Goal: Task Accomplishment & Management: Manage account settings

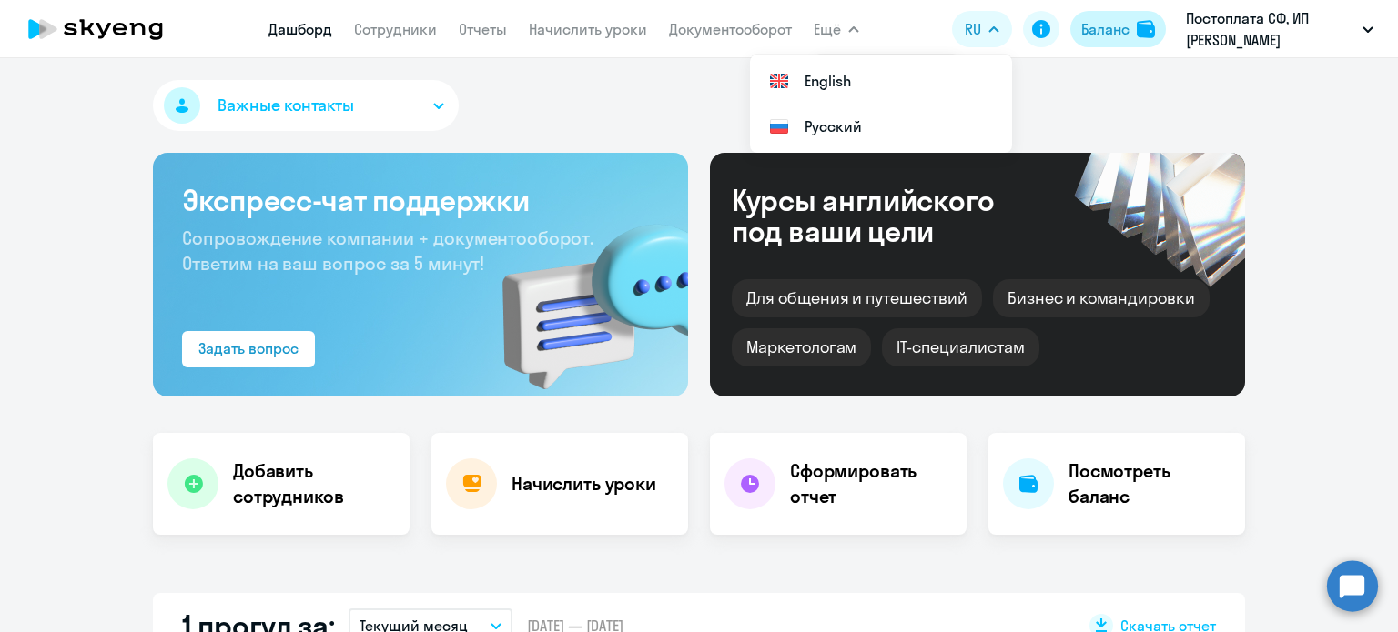
click at [1115, 25] on div "Баланс" at bounding box center [1105, 29] width 48 height 22
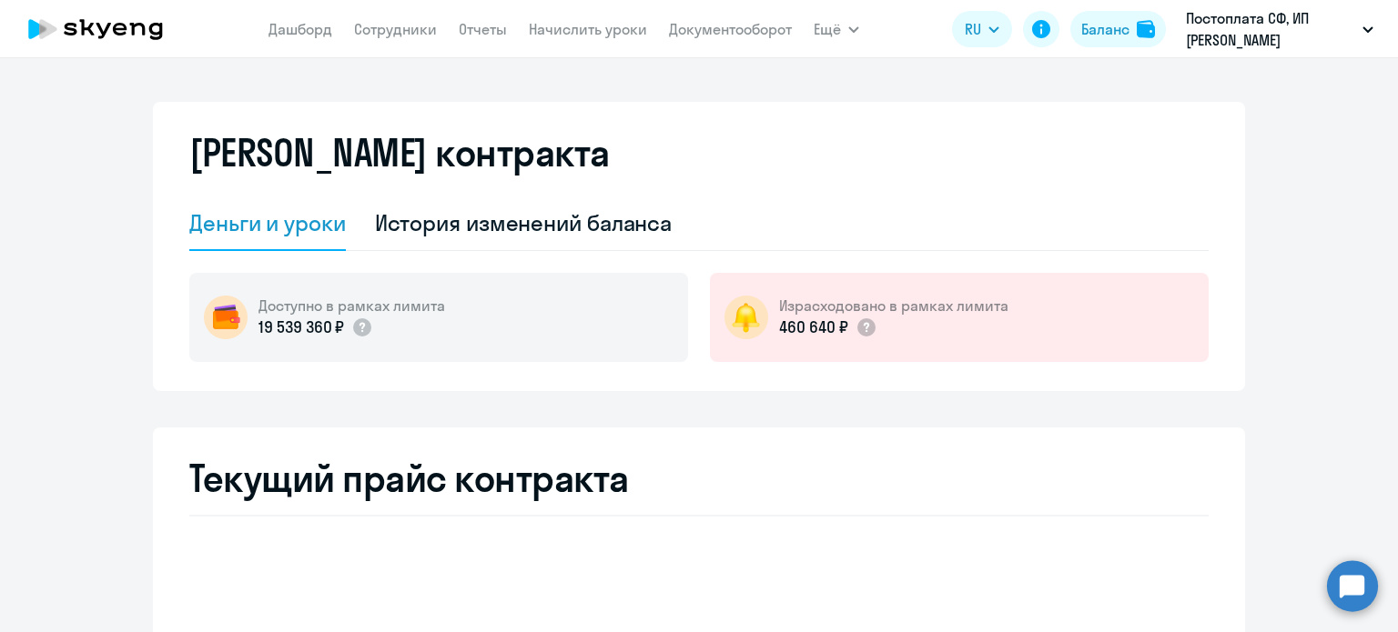
select select "english_adult_not_native_speaker"
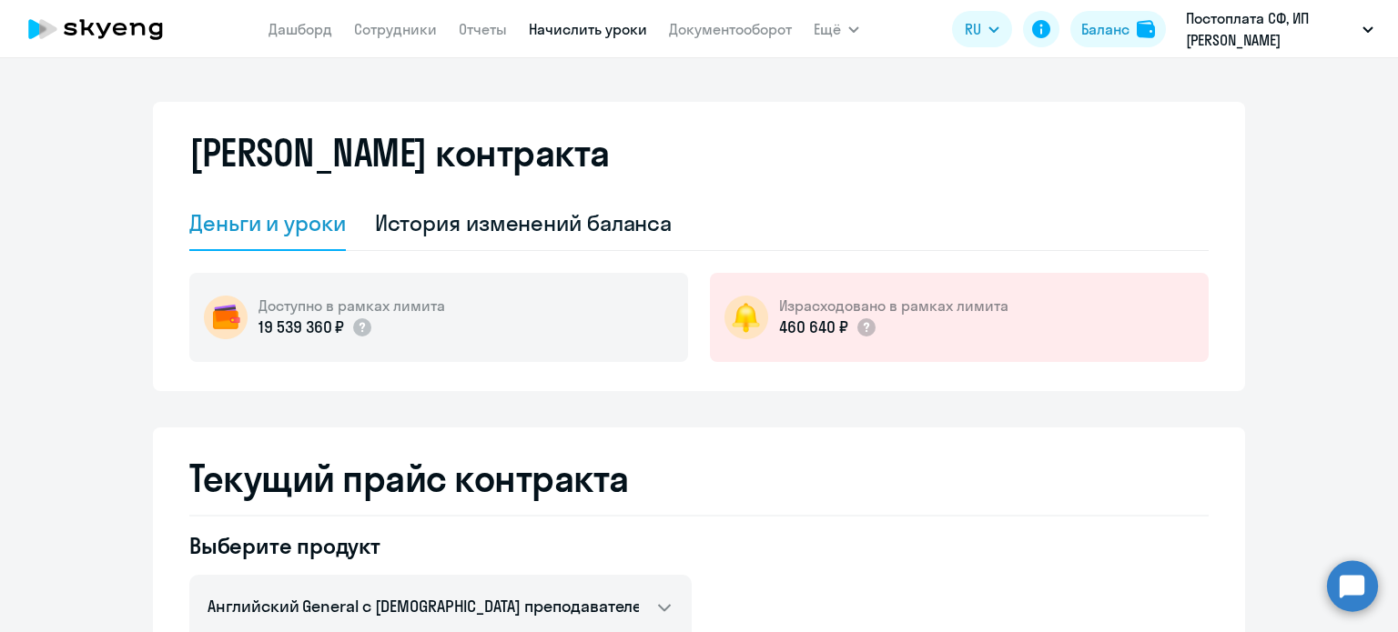
click at [588, 27] on link "Начислить уроки" at bounding box center [588, 29] width 118 height 18
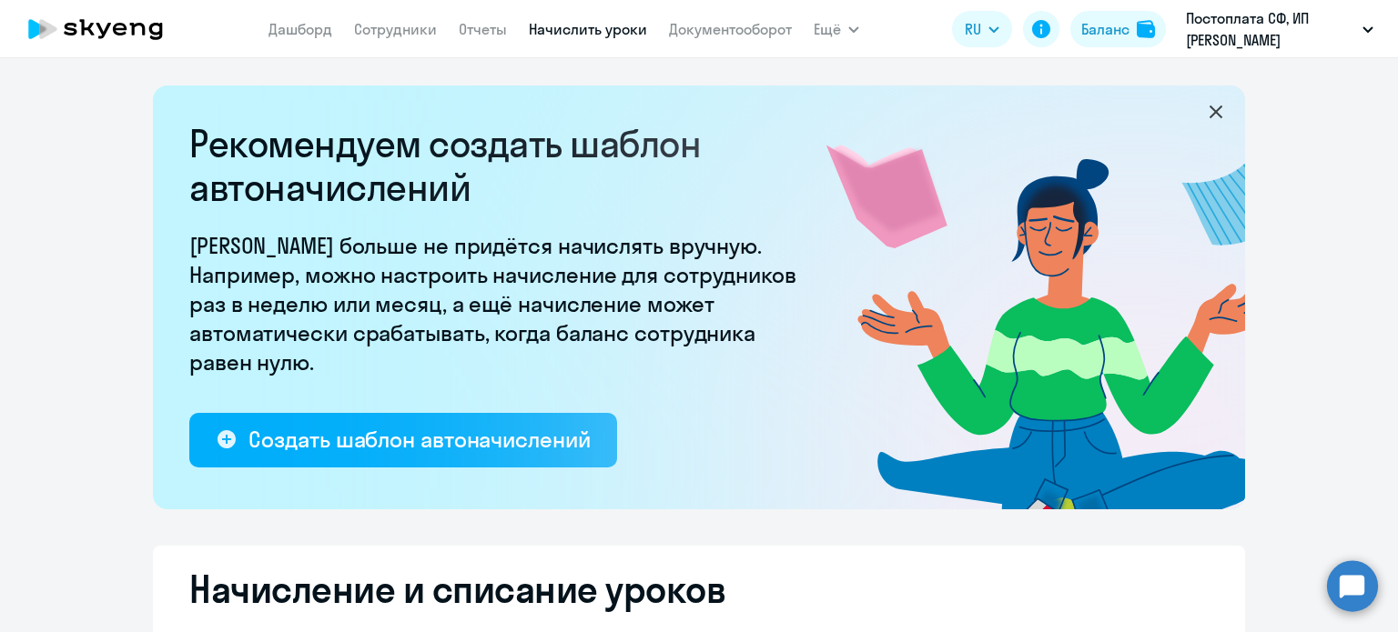
select select "10"
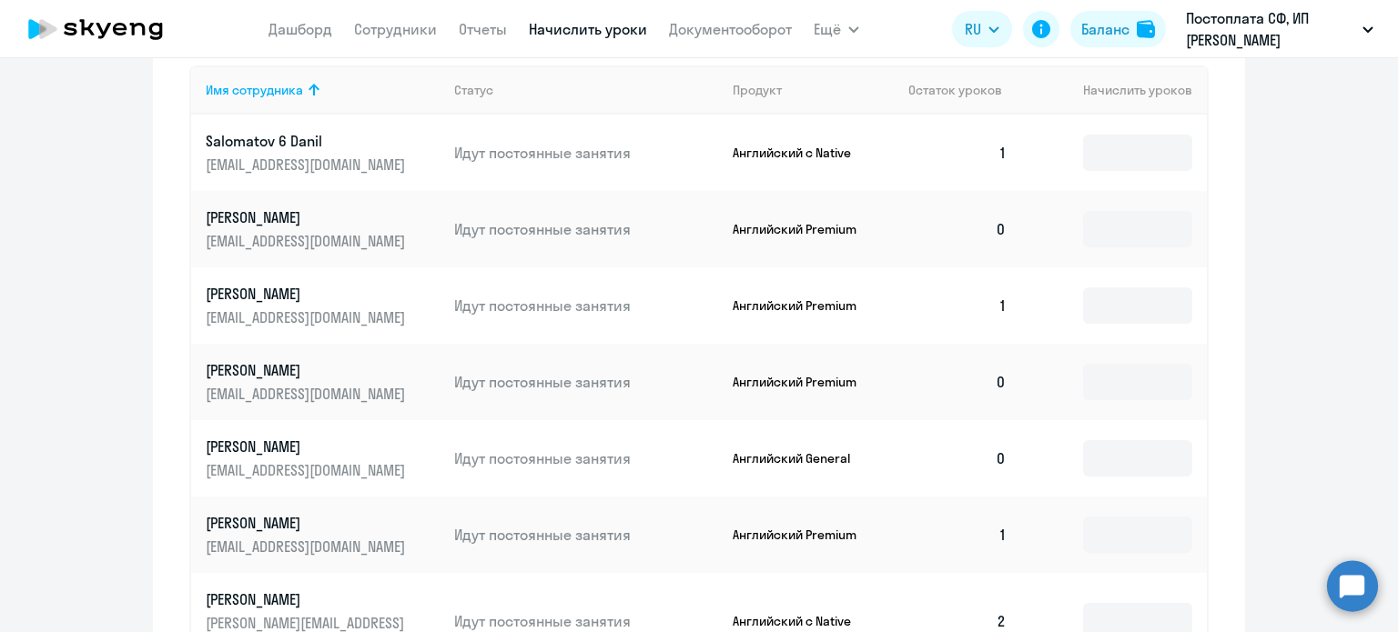
scroll to position [848, 0]
